Goal: Information Seeking & Learning: Compare options

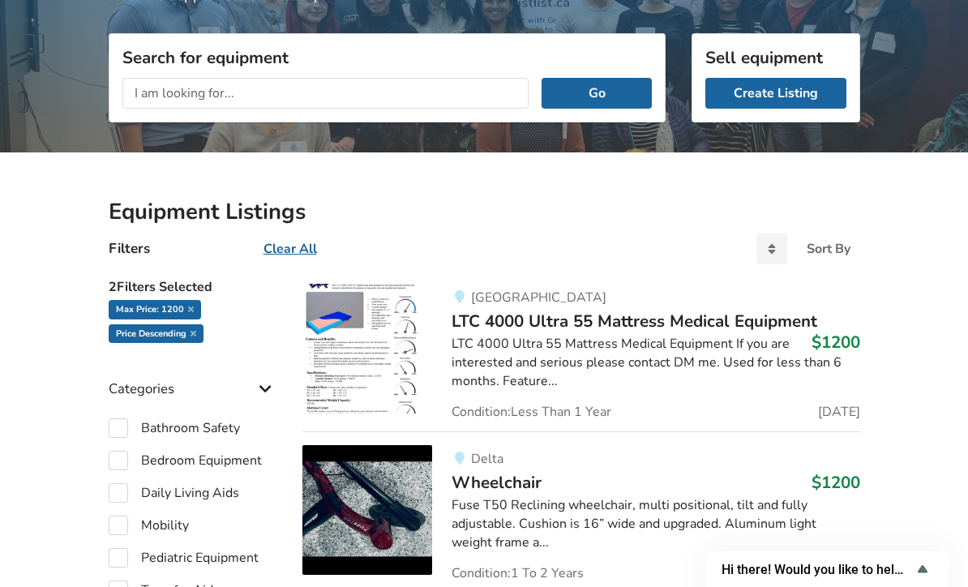
click at [189, 305] on icon at bounding box center [191, 309] width 6 height 8
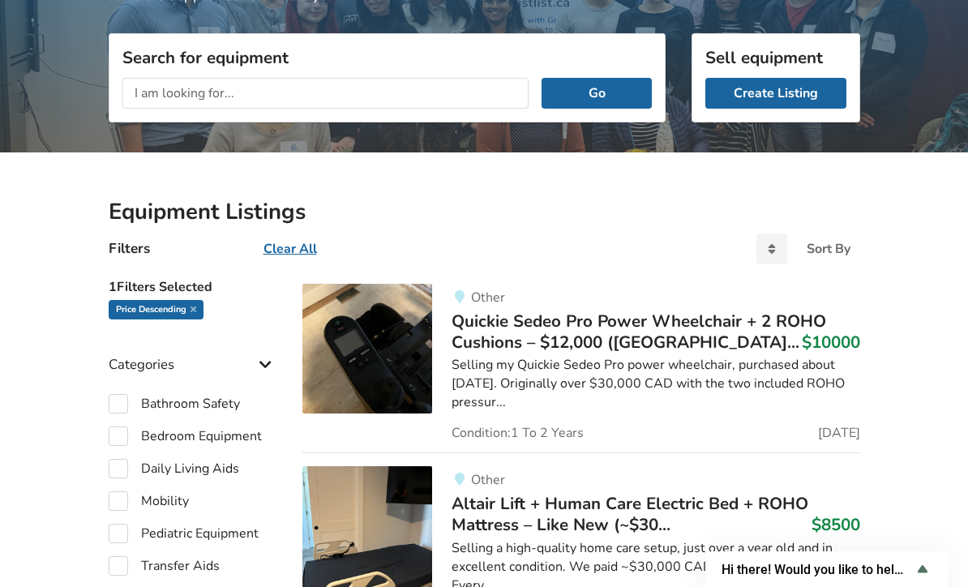
click at [193, 312] on icon at bounding box center [193, 309] width 6 height 8
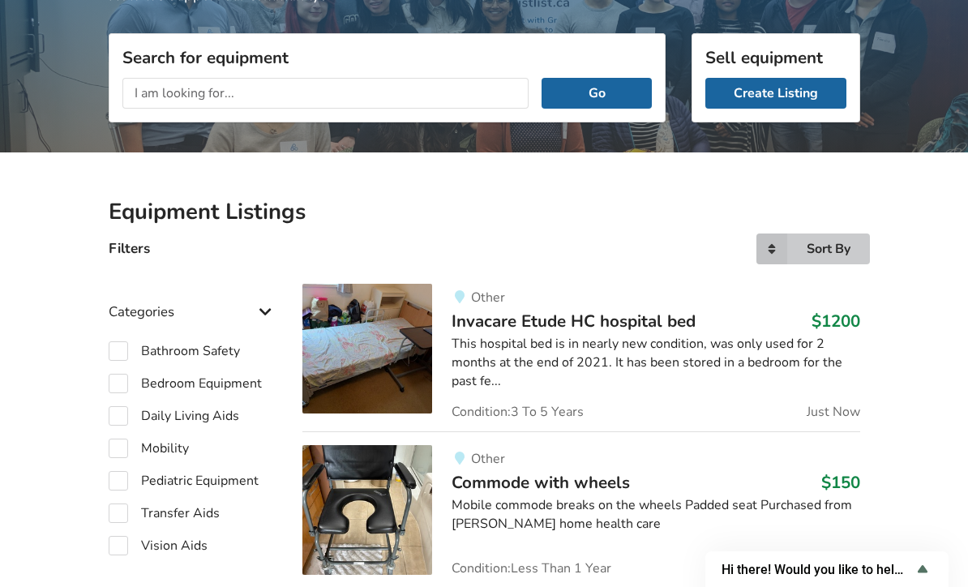
click at [761, 255] on icon at bounding box center [771, 248] width 31 height 31
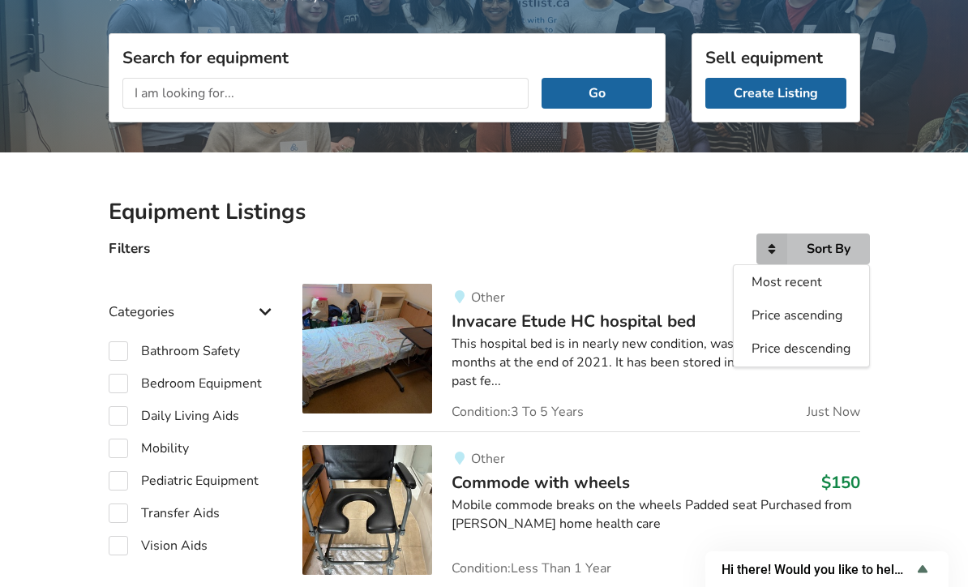
click at [786, 287] on span "Most recent" at bounding box center [786, 282] width 71 height 18
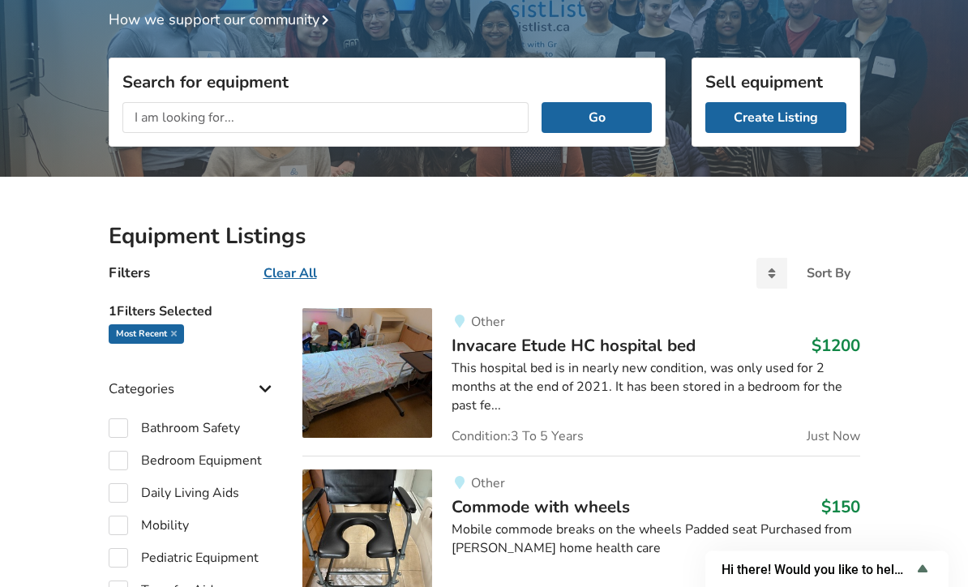
scroll to position [158, 0]
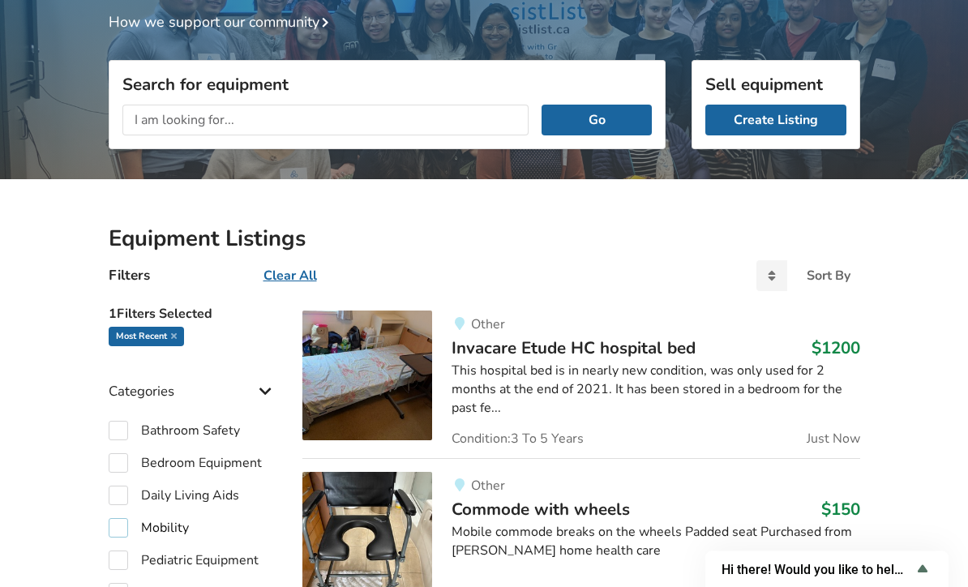
click at [136, 526] on label "Mobility" at bounding box center [149, 528] width 80 height 19
checkbox input "true"
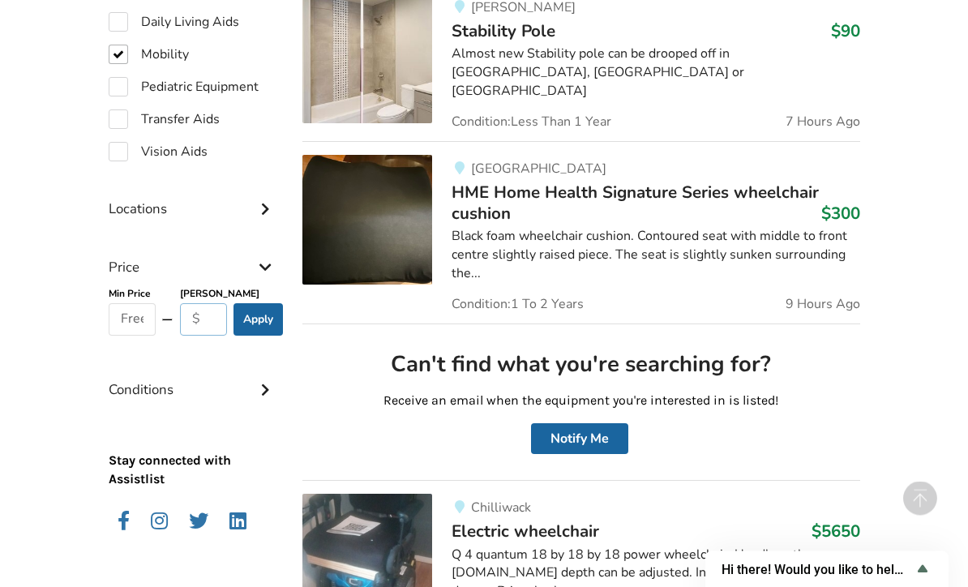
click at [216, 317] on input "text" at bounding box center [204, 320] width 48 height 32
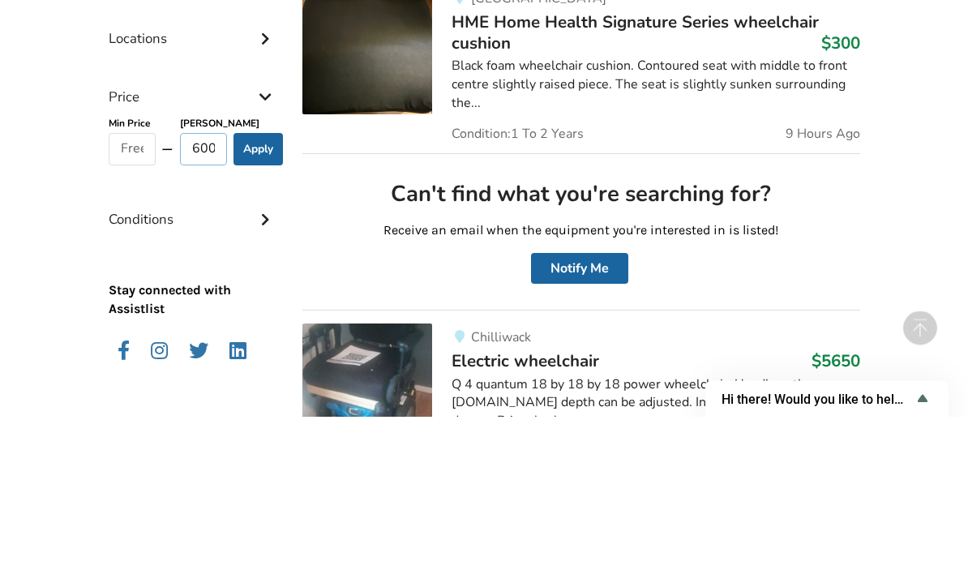
type input "600"
click at [256, 304] on button "Apply" at bounding box center [257, 320] width 49 height 32
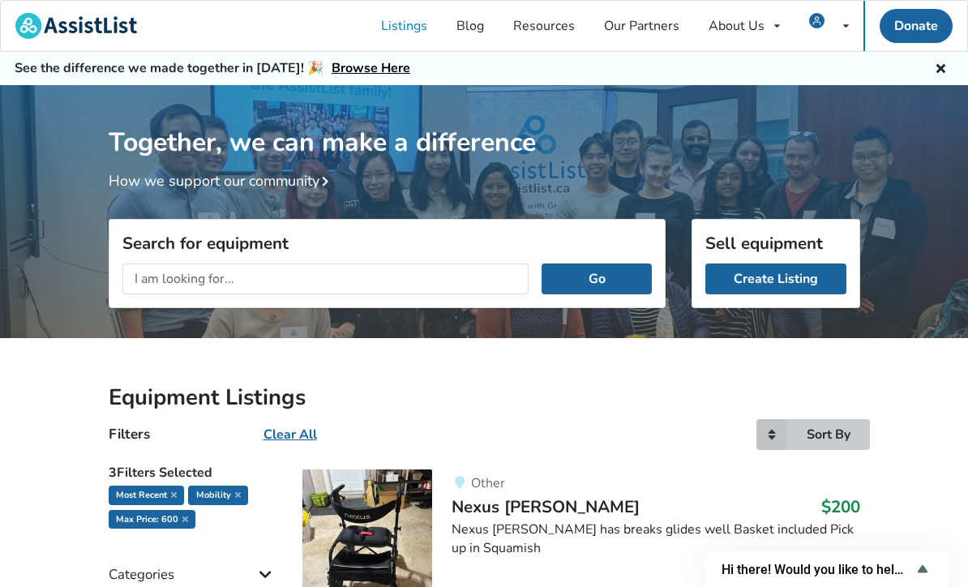
click at [774, 440] on icon at bounding box center [771, 434] width 31 height 31
click at [802, 538] on span "Price descending" at bounding box center [800, 534] width 99 height 18
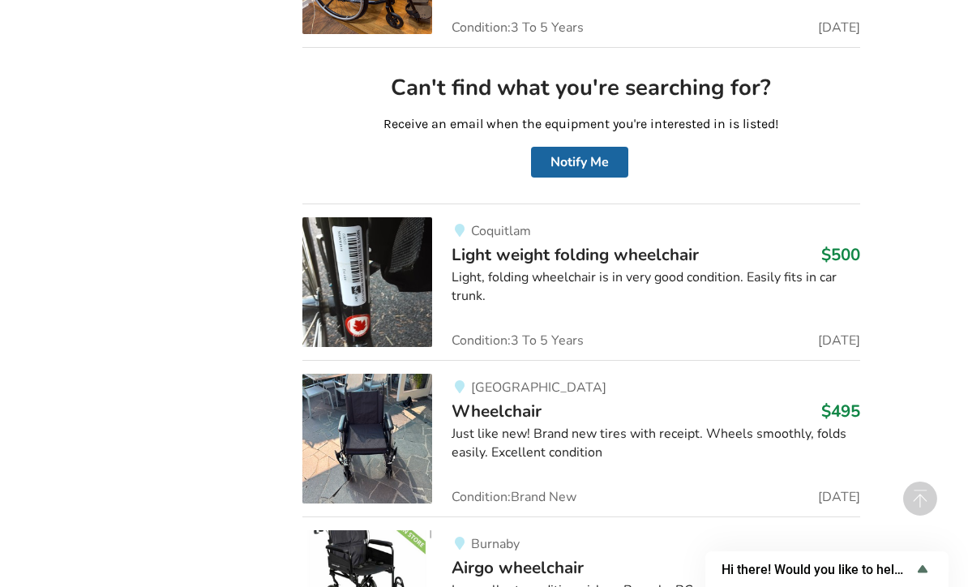
scroll to position [4547, 0]
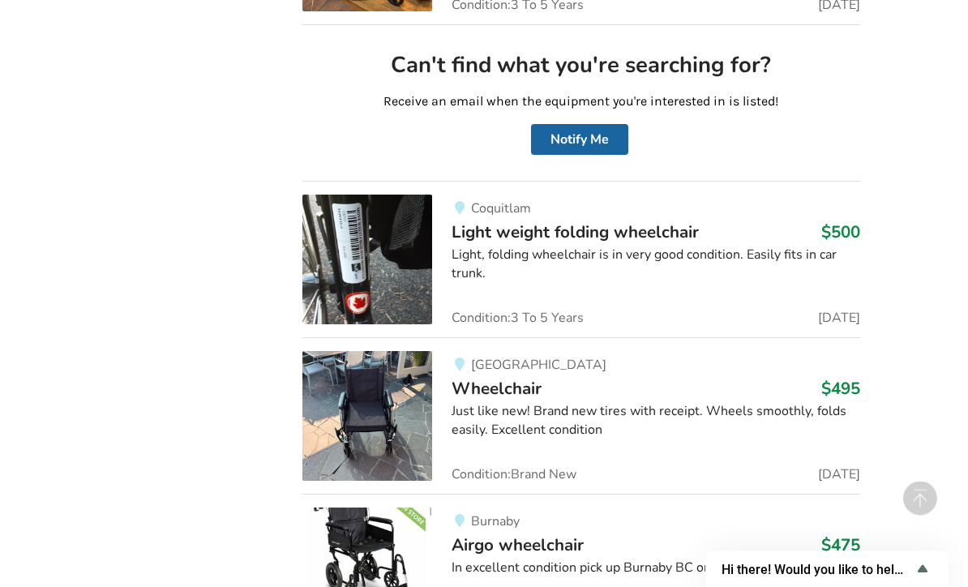
click at [388, 352] on img at bounding box center [367, 417] width 130 height 130
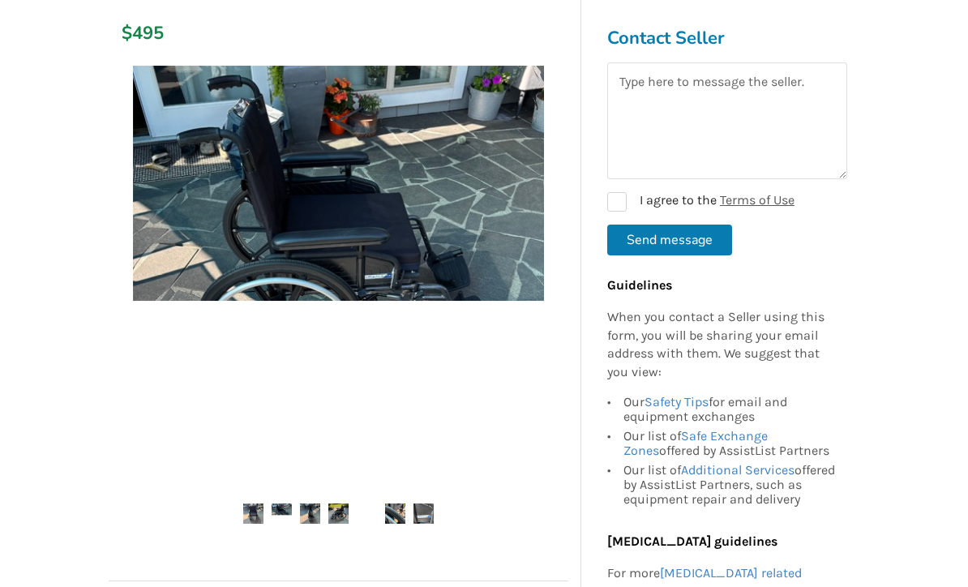
scroll to position [230, 0]
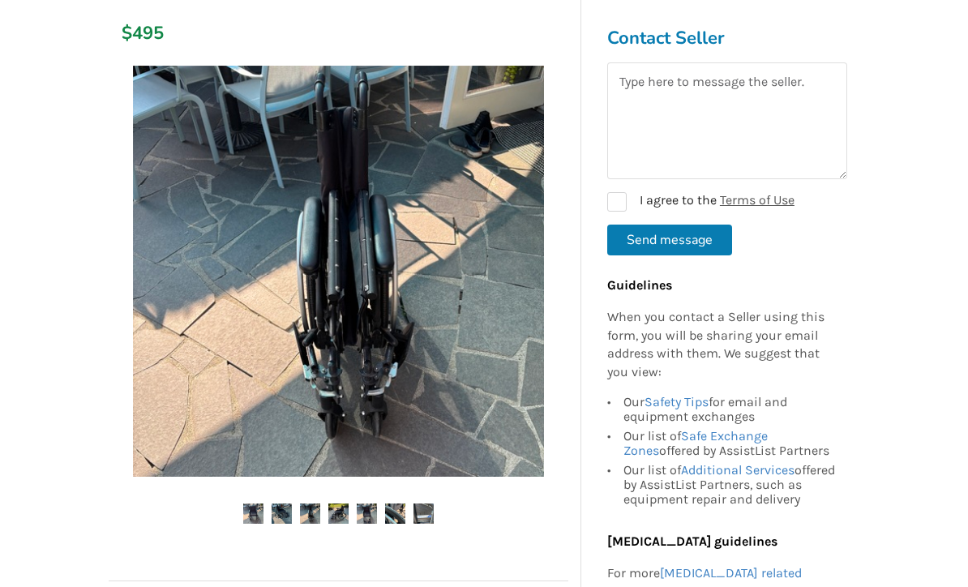
click at [490, 391] on img at bounding box center [338, 271] width 411 height 411
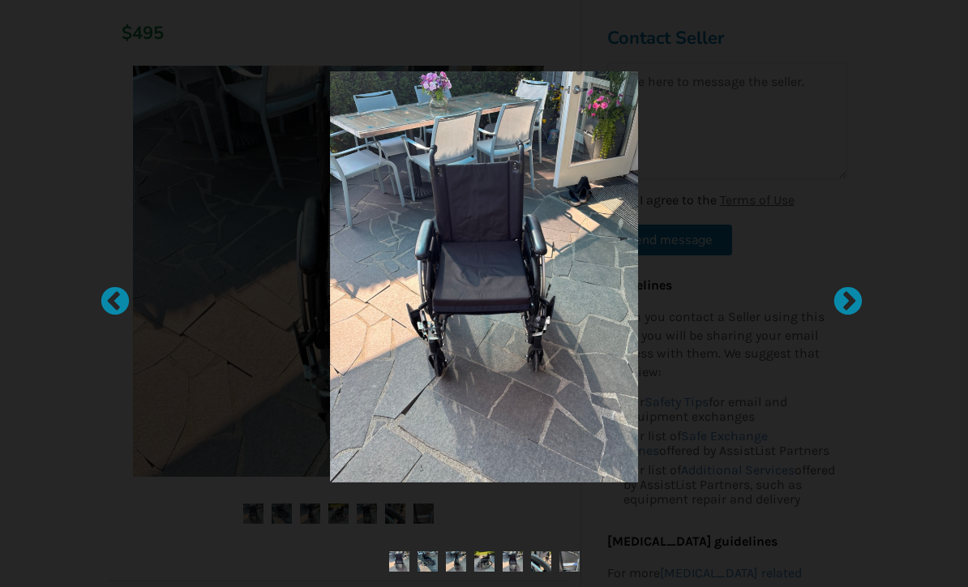
click at [848, 301] on div at bounding box center [840, 293] width 16 height 16
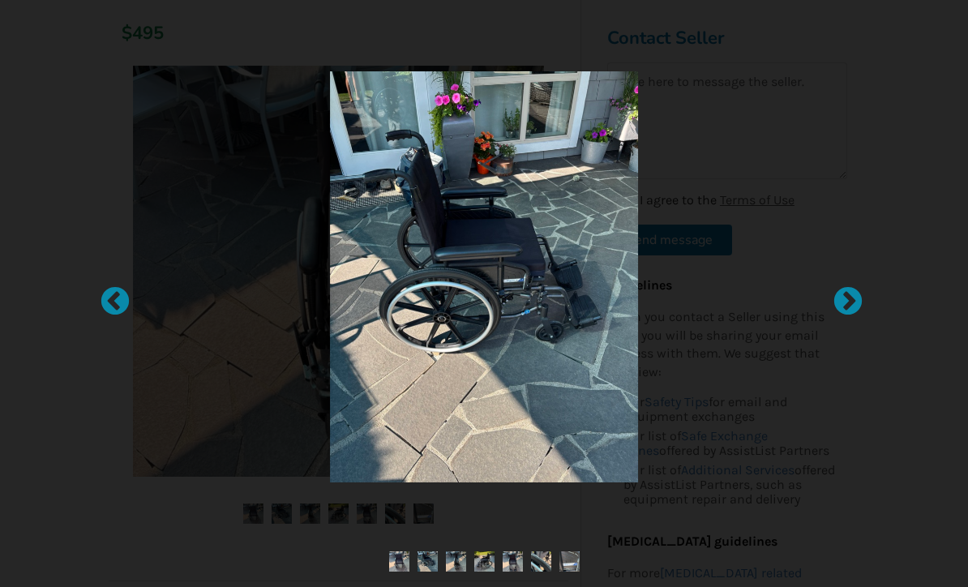
click at [848, 301] on div at bounding box center [840, 293] width 16 height 16
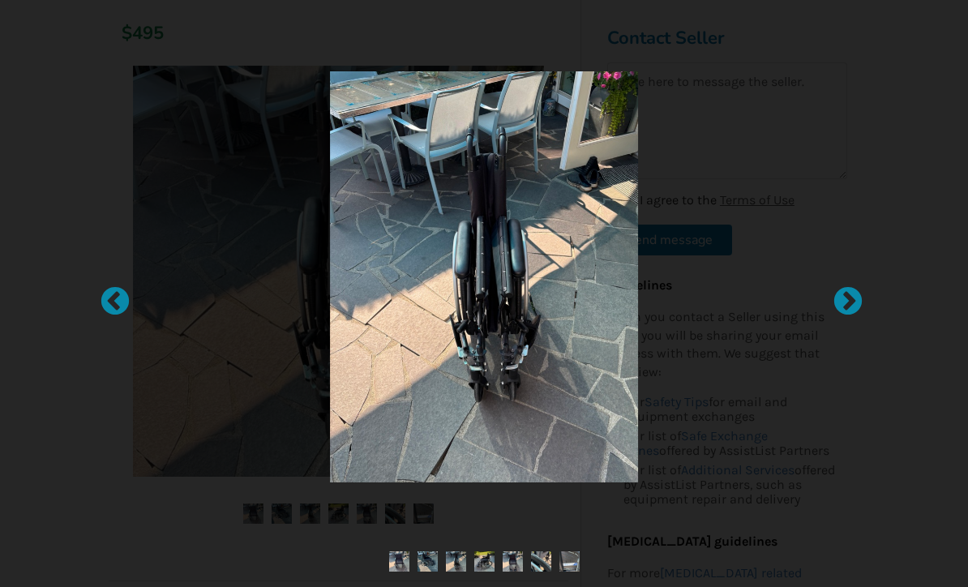
click at [848, 301] on div at bounding box center [840, 293] width 16 height 16
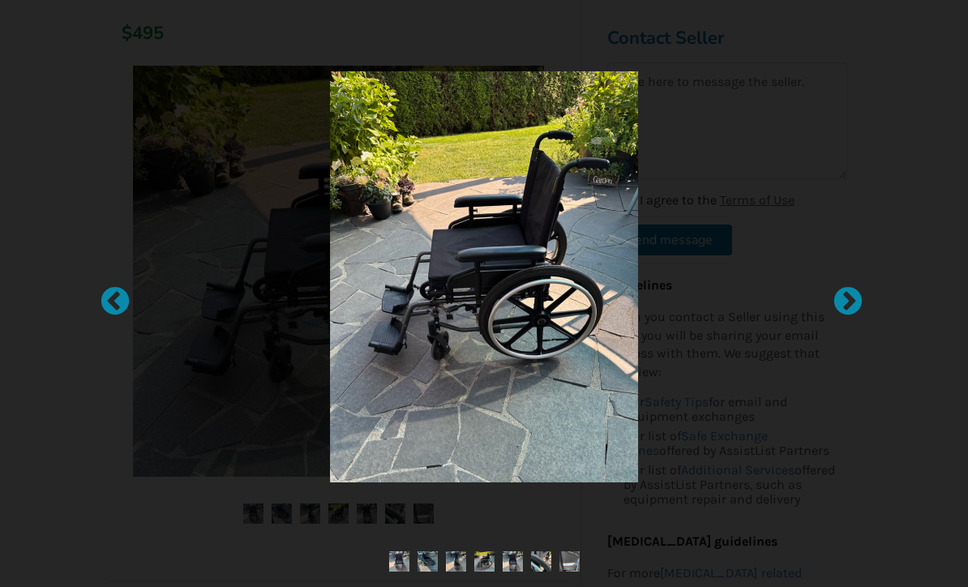
click at [848, 301] on div at bounding box center [840, 293] width 16 height 16
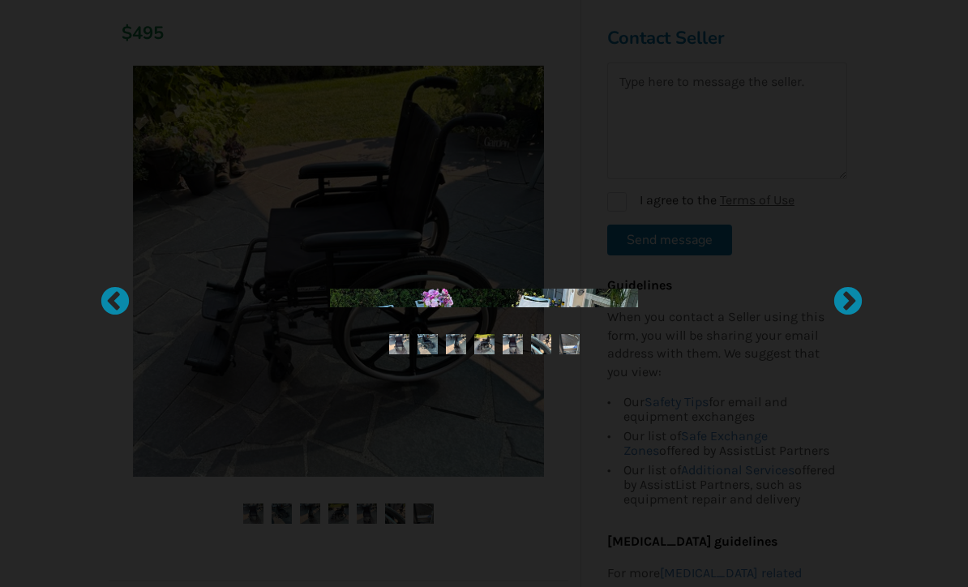
click at [848, 301] on div at bounding box center [840, 293] width 16 height 16
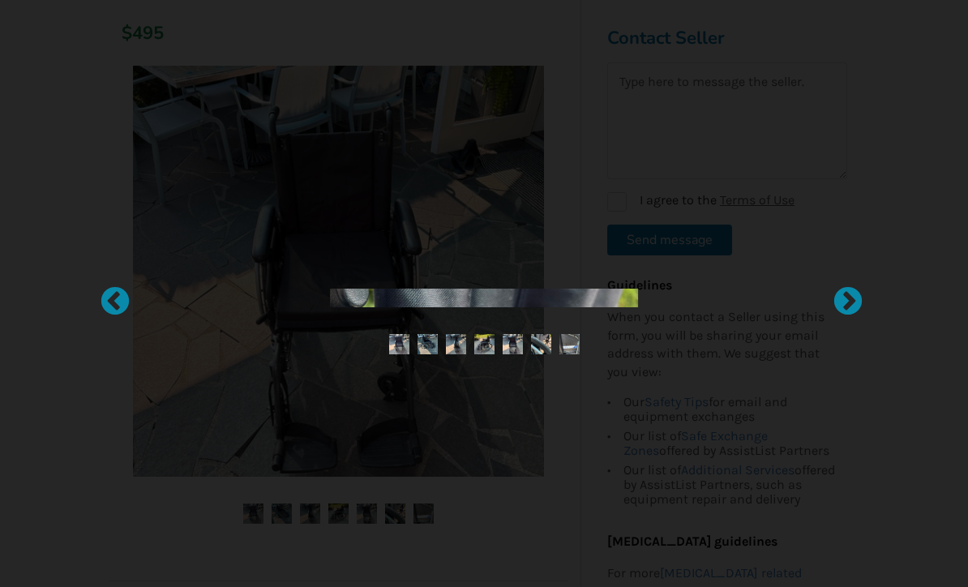
click at [519, 354] on img at bounding box center [512, 344] width 20 height 20
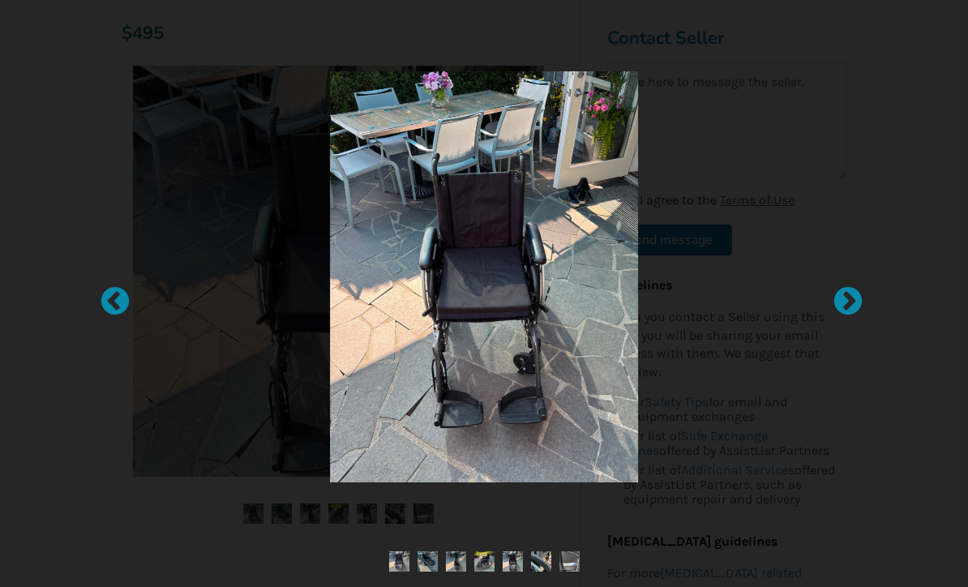
click at [573, 571] on img at bounding box center [569, 561] width 20 height 20
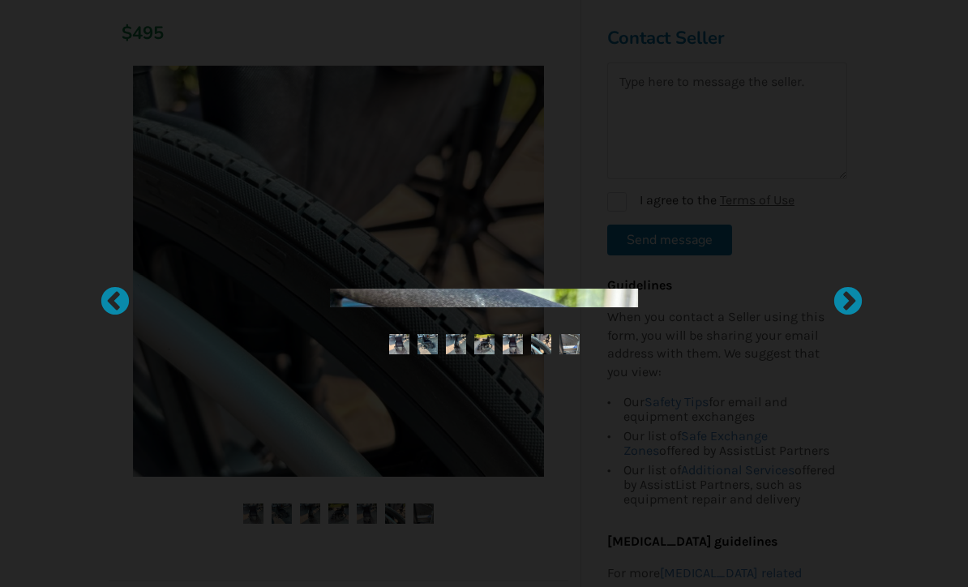
click at [475, 426] on div at bounding box center [484, 293] width 968 height 587
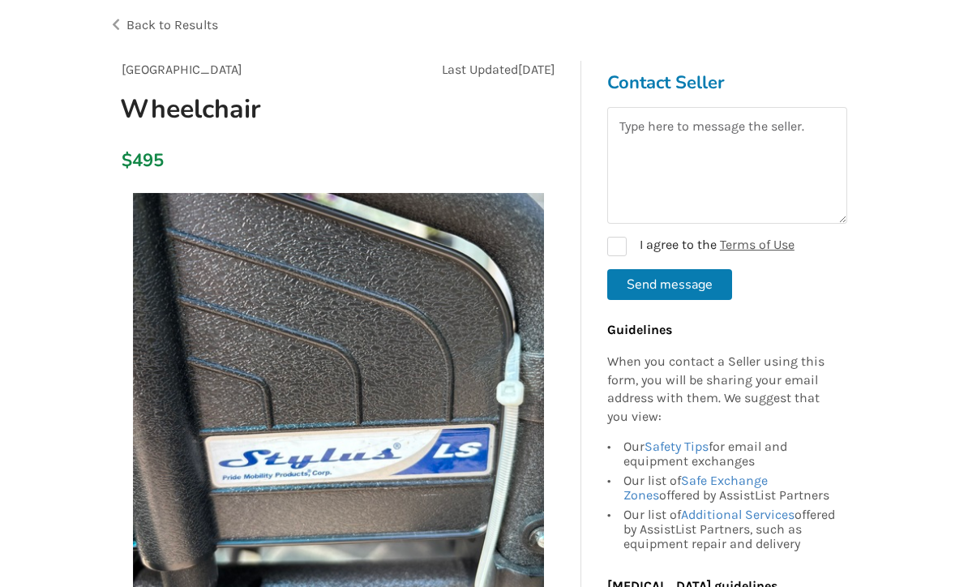
scroll to position [0, 0]
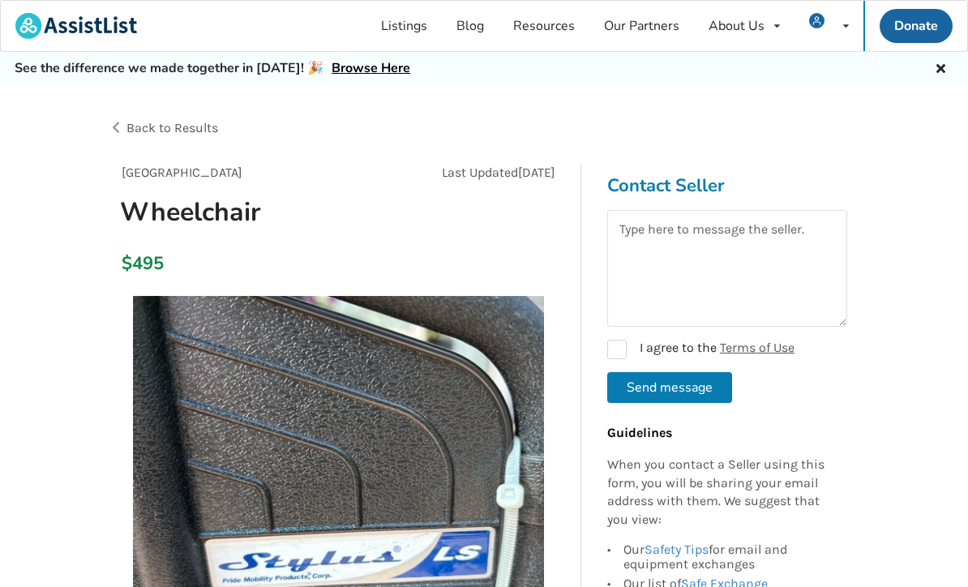
click at [167, 135] on span "Back to Results" at bounding box center [172, 127] width 92 height 15
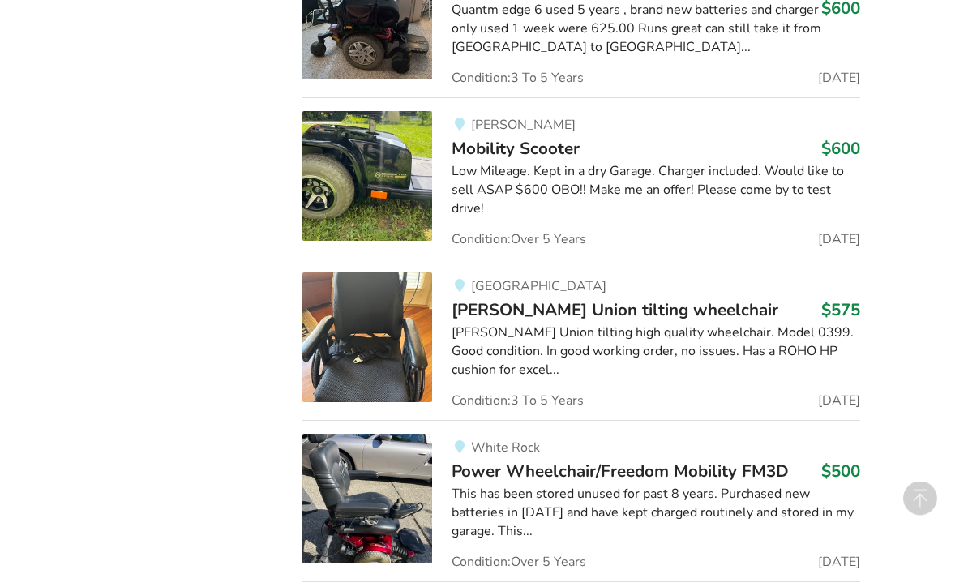
scroll to position [1849, 0]
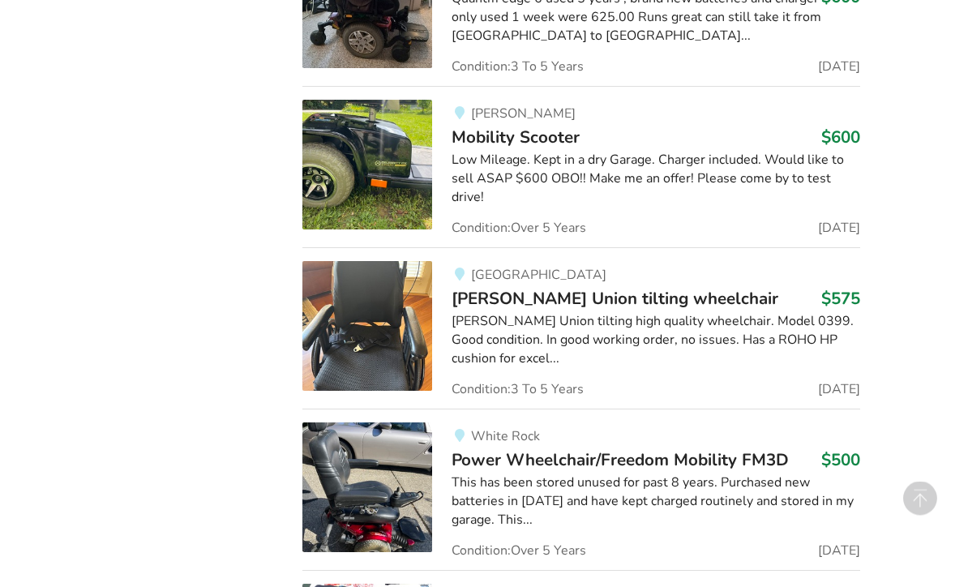
click at [371, 313] on img at bounding box center [367, 327] width 130 height 130
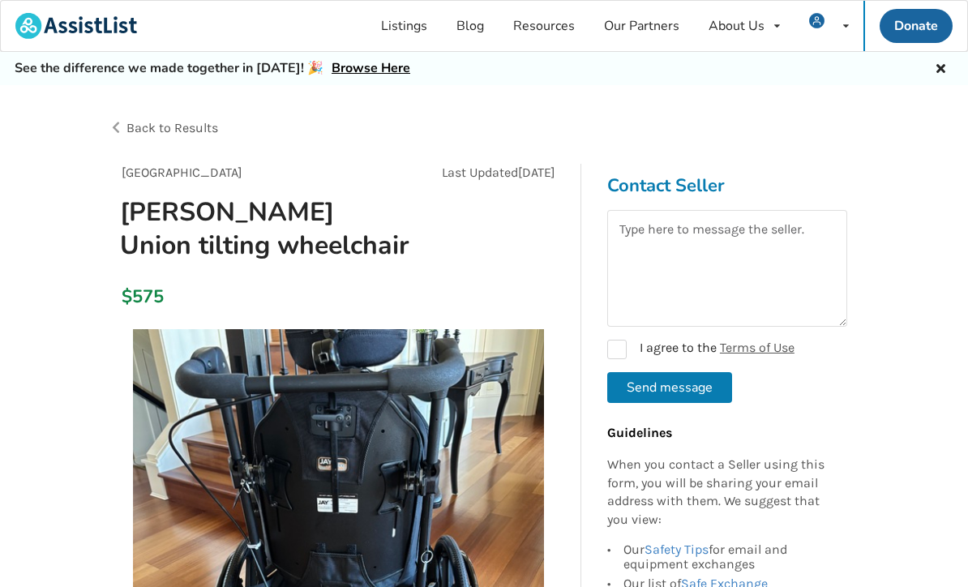
click at [172, 131] on span "Back to Results" at bounding box center [172, 127] width 92 height 15
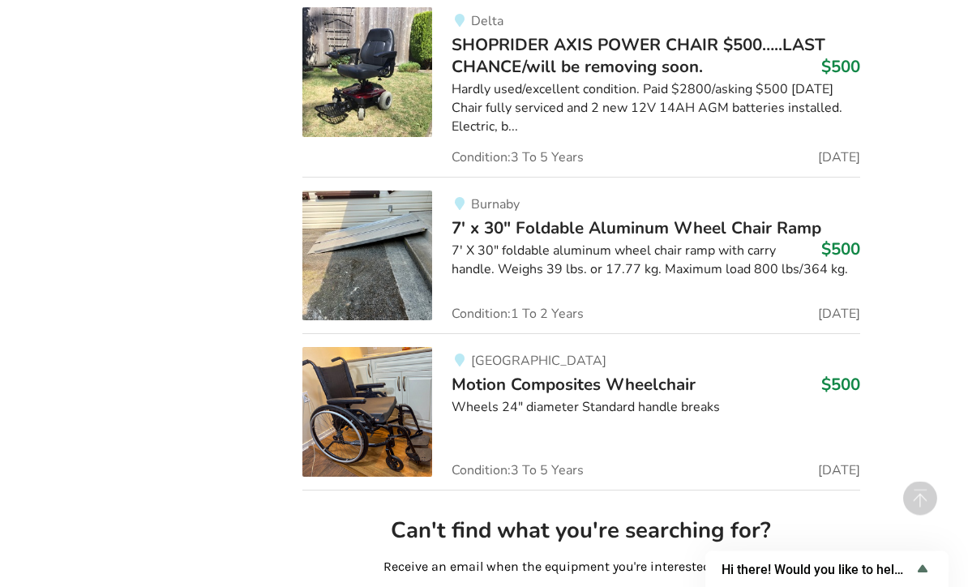
scroll to position [4057, 0]
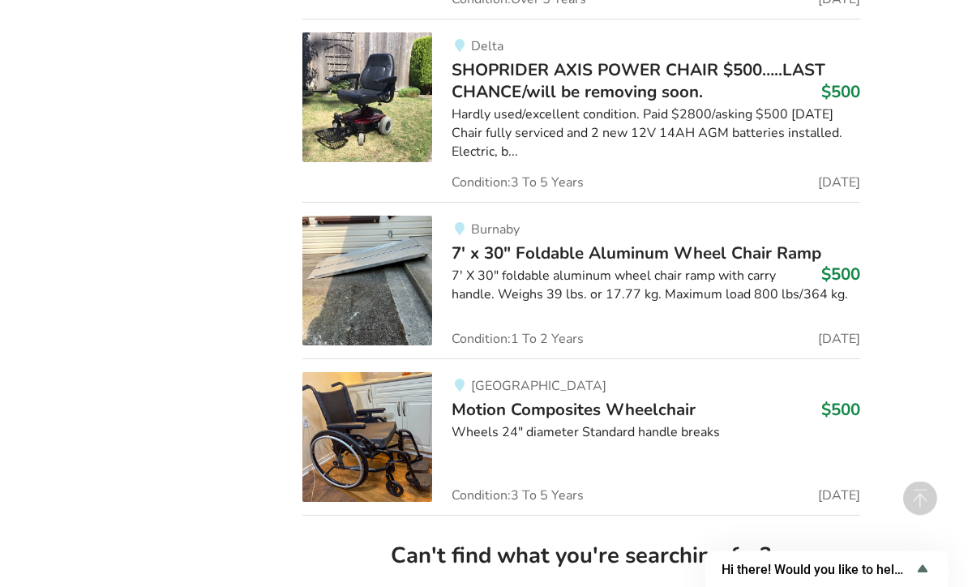
click at [537, 424] on div "Wheels 24" diameter Standard handle breaks" at bounding box center [655, 433] width 408 height 19
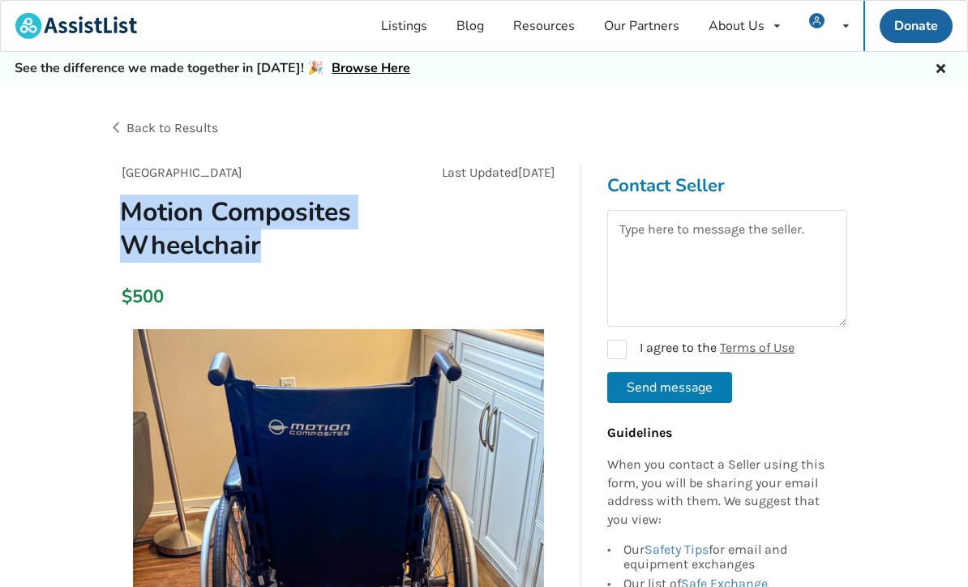
click at [369, 431] on img at bounding box center [338, 534] width 411 height 411
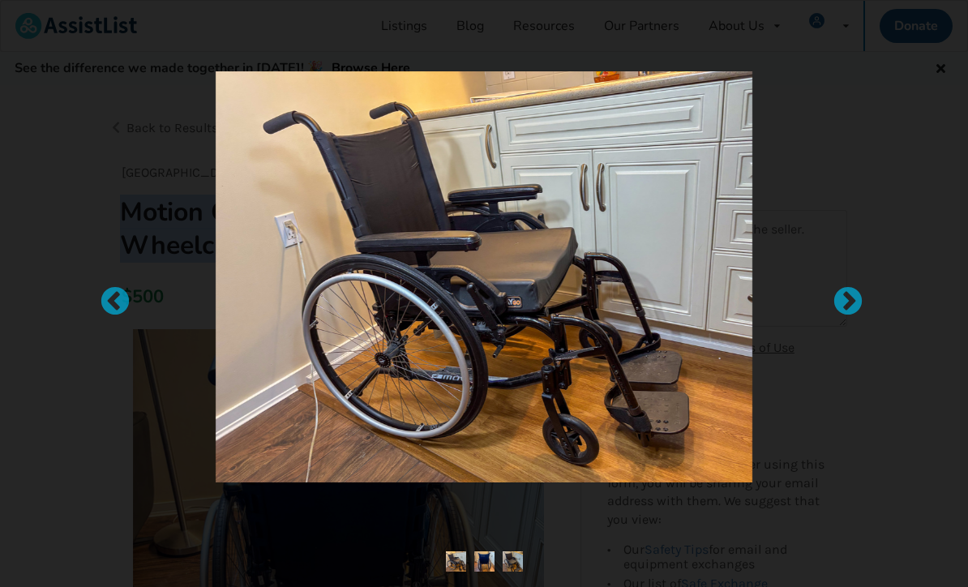
click at [848, 301] on div at bounding box center [840, 293] width 16 height 16
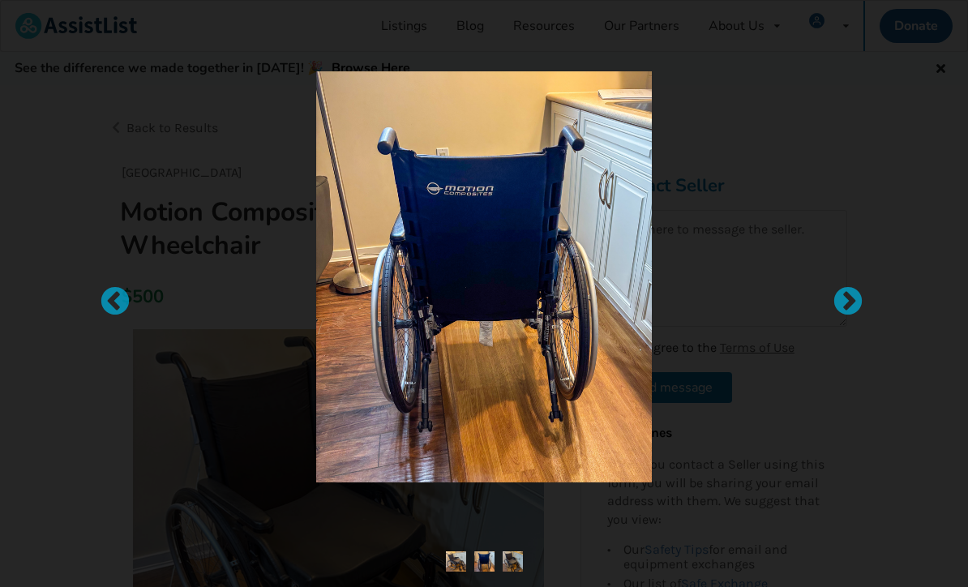
click at [848, 301] on div at bounding box center [840, 293] width 16 height 16
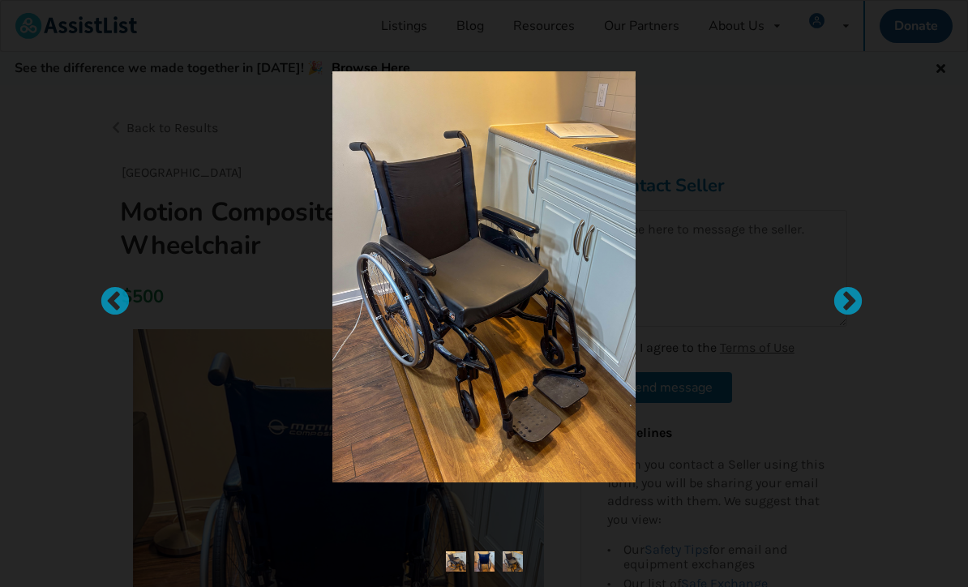
click at [848, 301] on div at bounding box center [840, 293] width 16 height 16
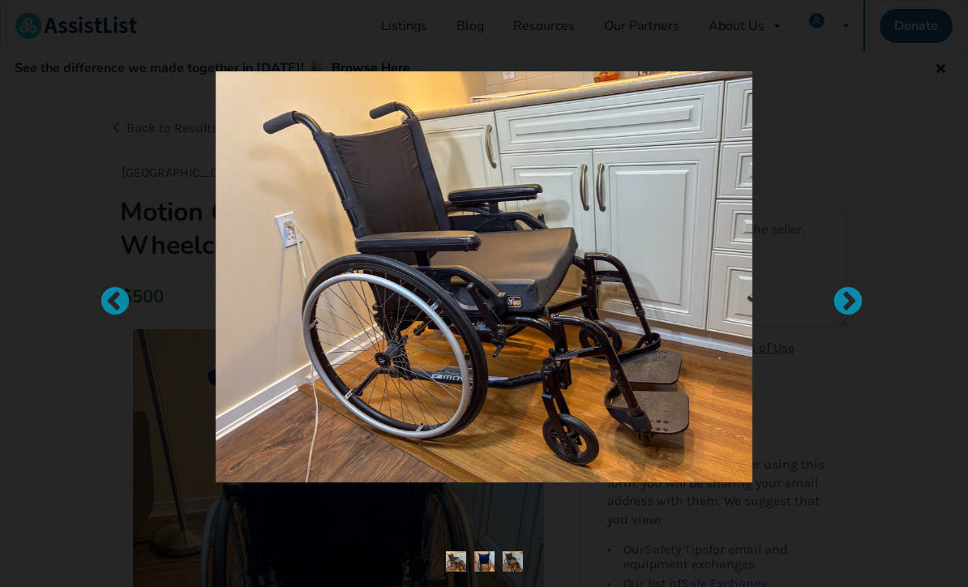
click at [493, 430] on img at bounding box center [483, 276] width 303 height 411
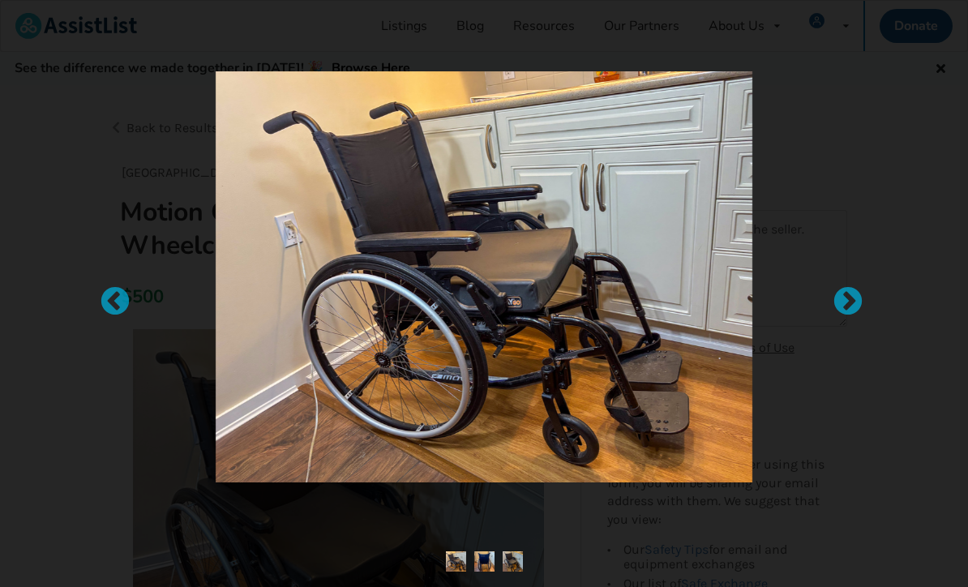
click at [482, 381] on img at bounding box center [483, 276] width 303 height 411
